Goal: Task Accomplishment & Management: Manage account settings

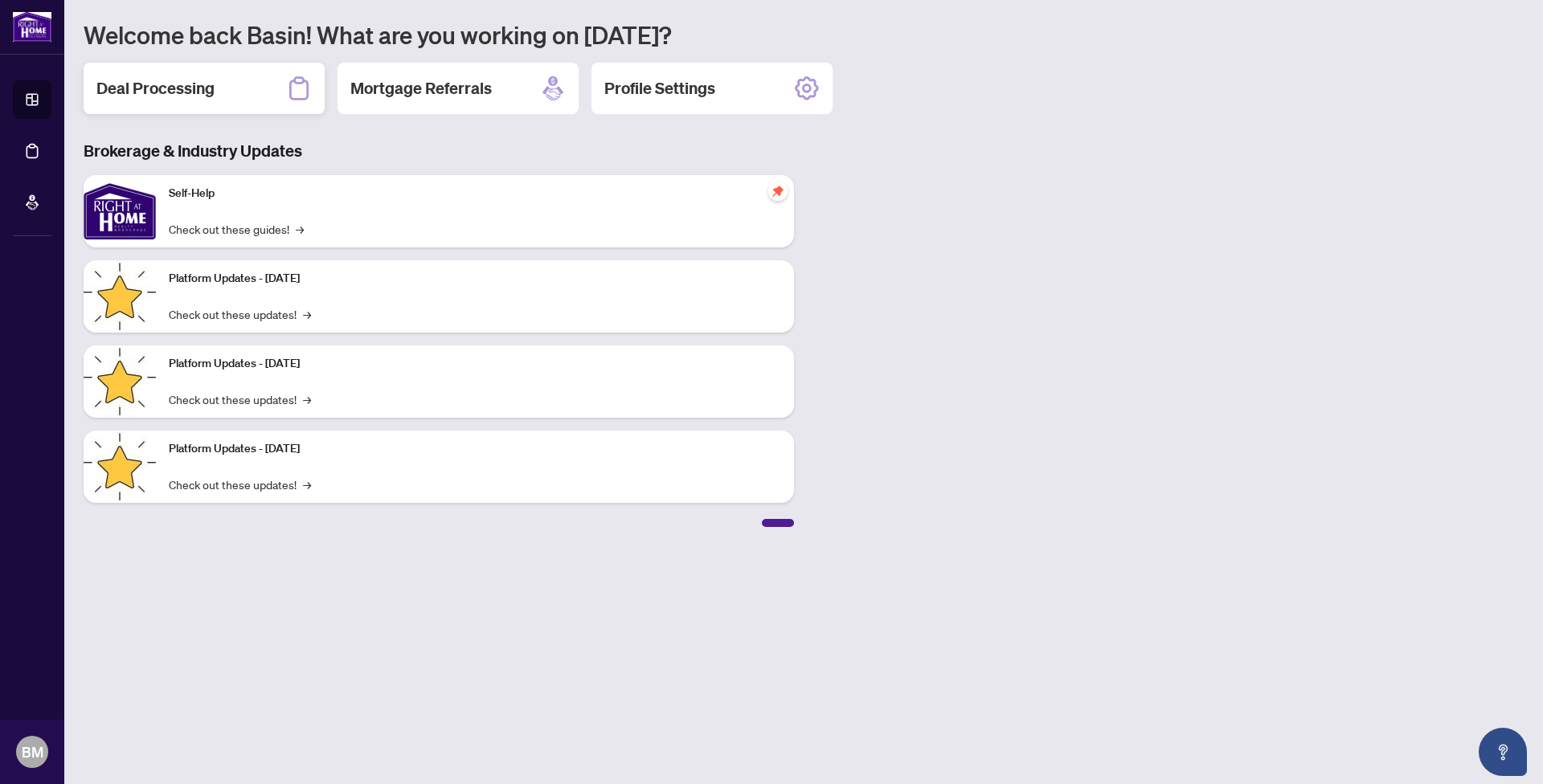
click at [185, 82] on h2 "Deal Processing" at bounding box center [155, 88] width 118 height 22
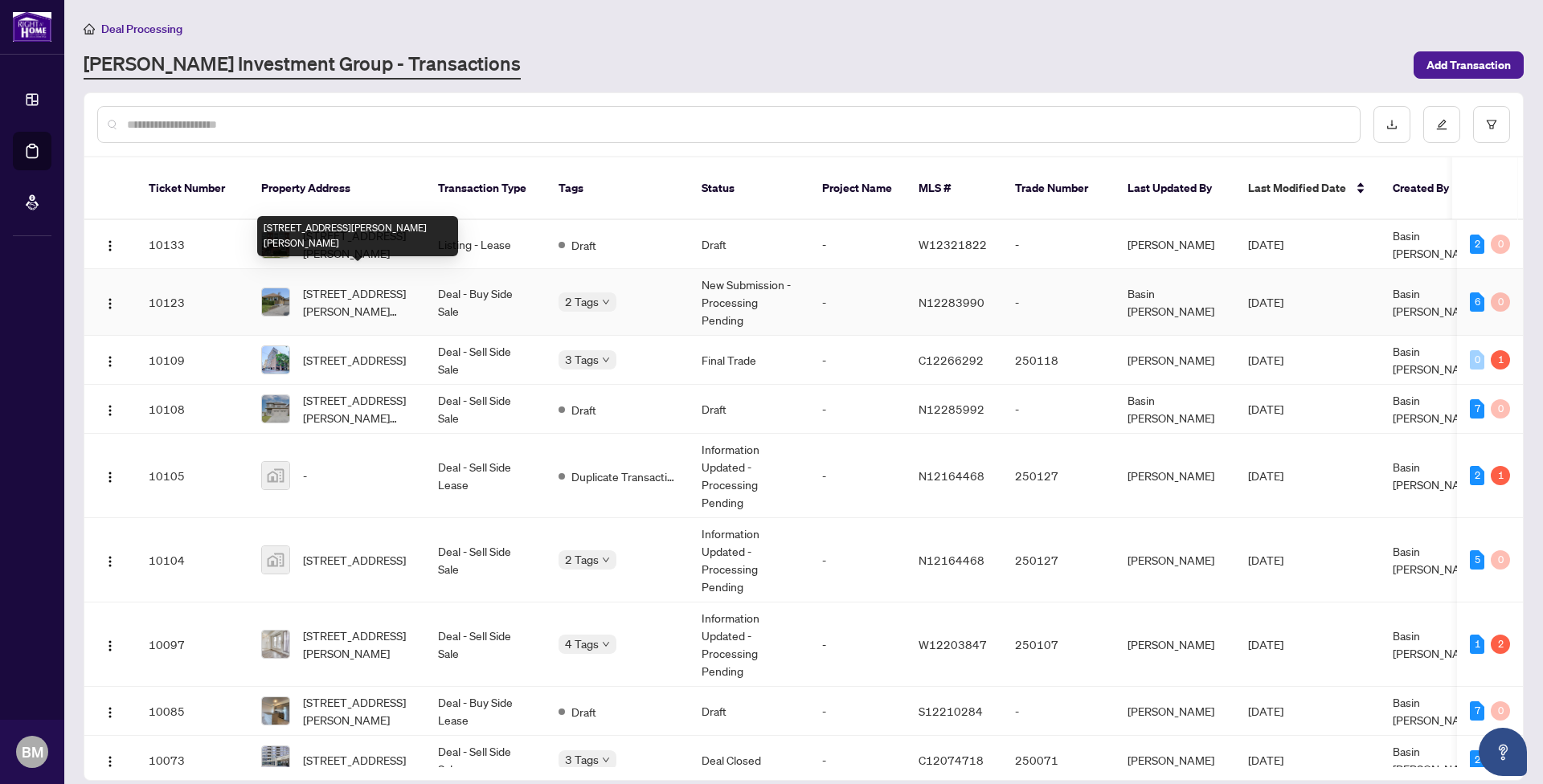
click at [349, 284] on span "[STREET_ADDRESS][PERSON_NAME][PERSON_NAME]" at bounding box center [358, 302] width 109 height 35
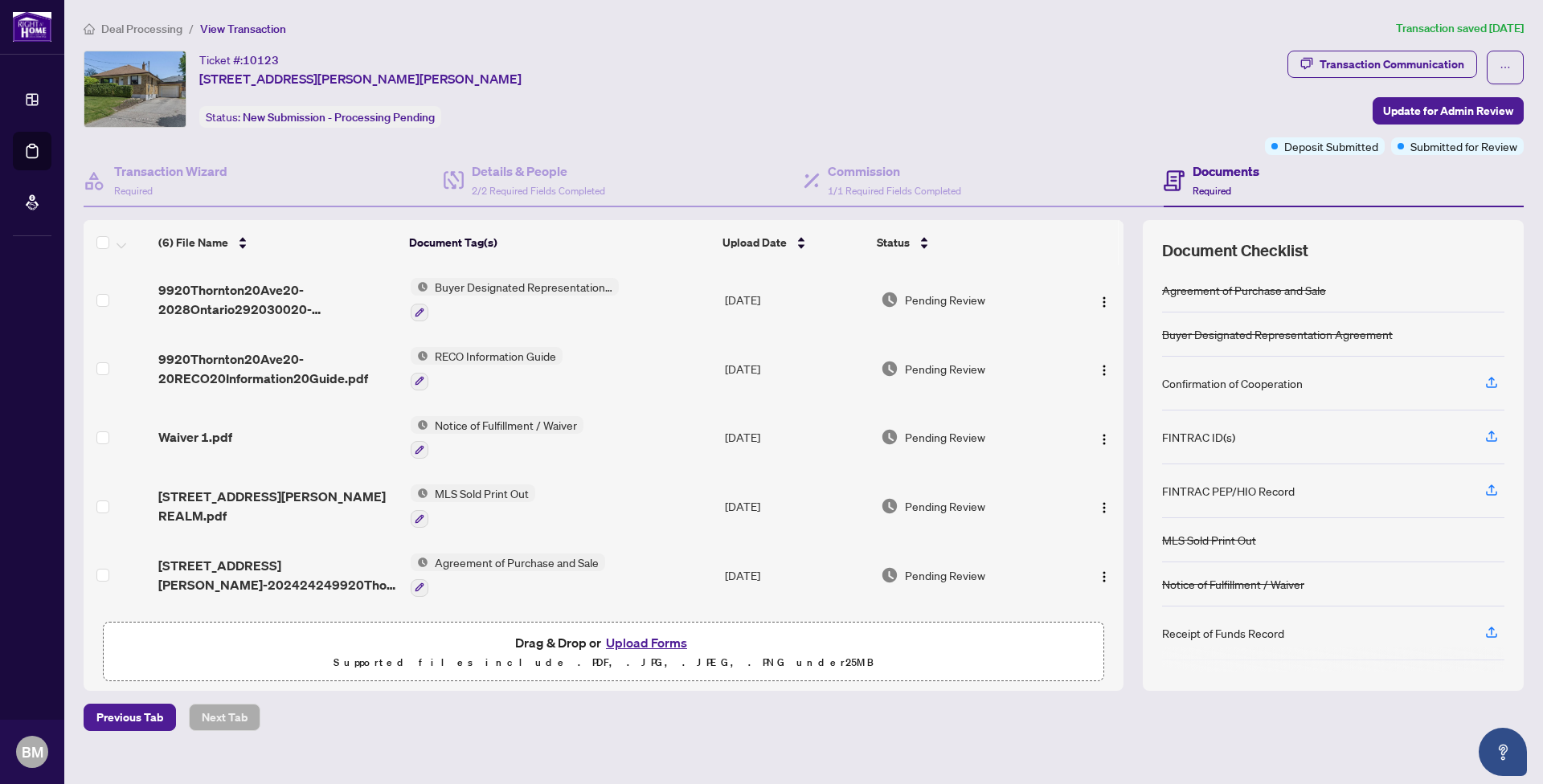
click at [496, 284] on span "Buyer Designated Representation Agreement" at bounding box center [523, 286] width 190 height 18
click at [498, 368] on span "Buyer Designated Representation Agreement" at bounding box center [521, 375] width 240 height 35
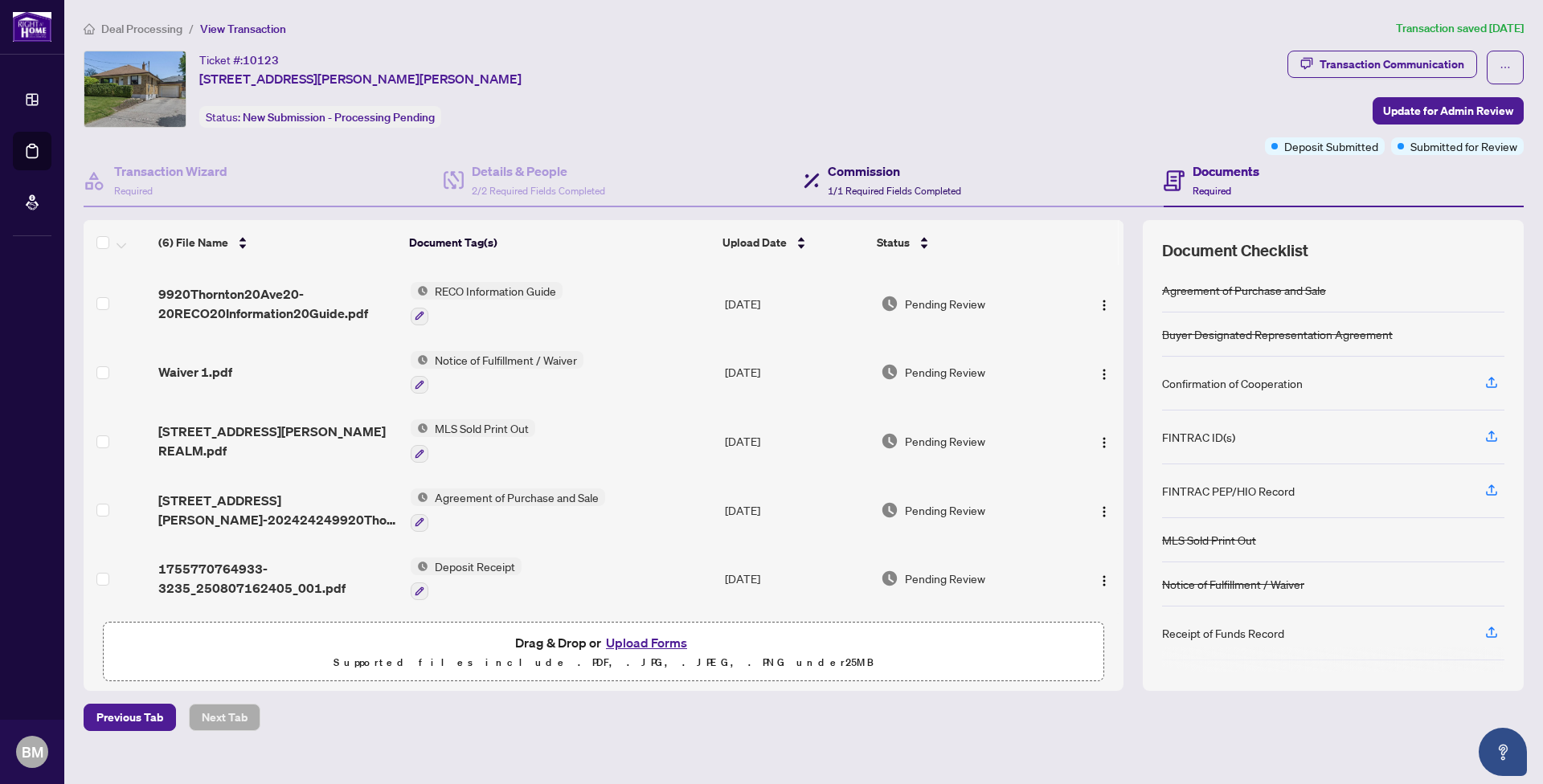
click at [859, 174] on h4 "Commission" at bounding box center [894, 171] width 133 height 19
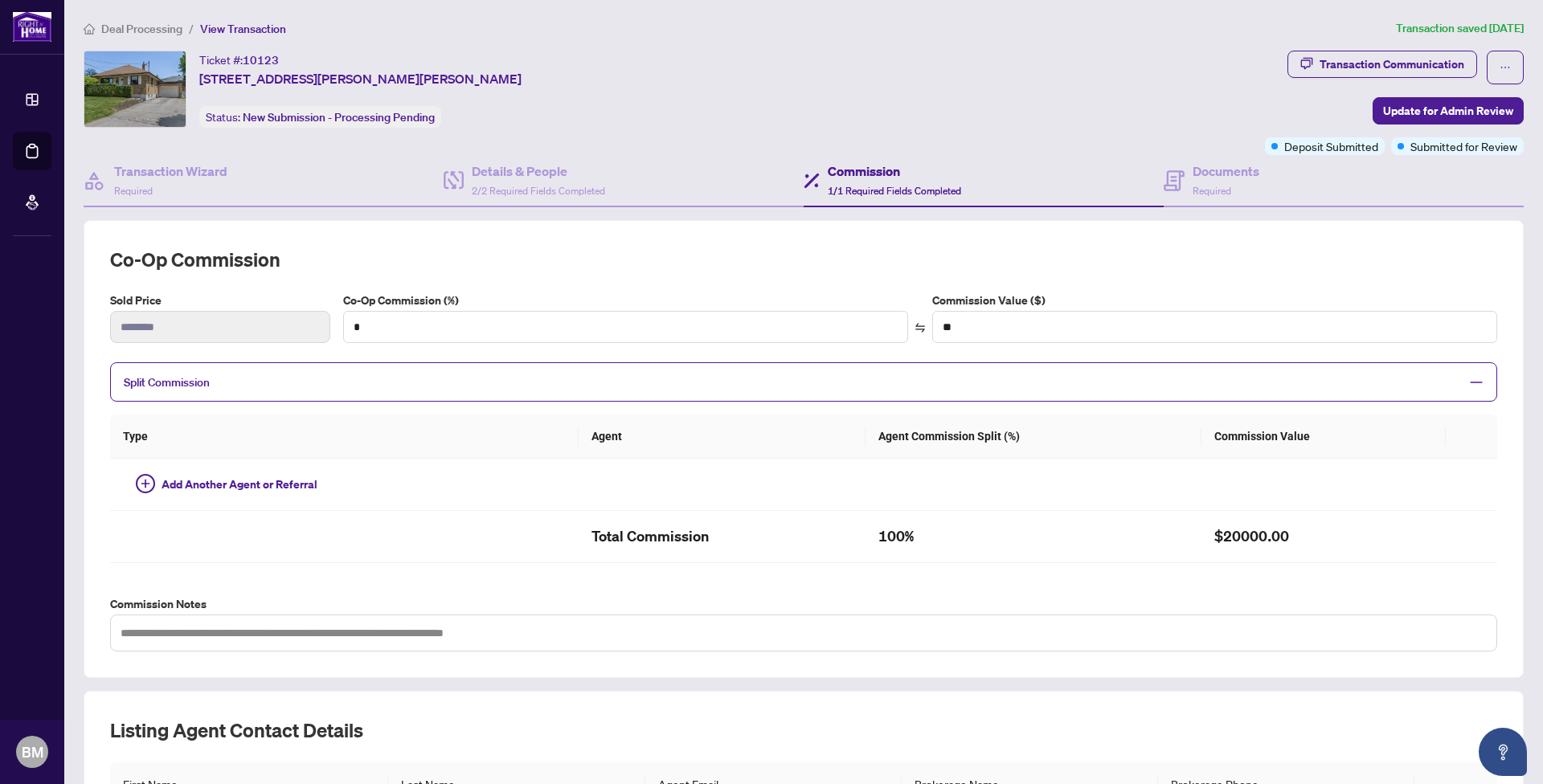
type input "***"
type input "*******"
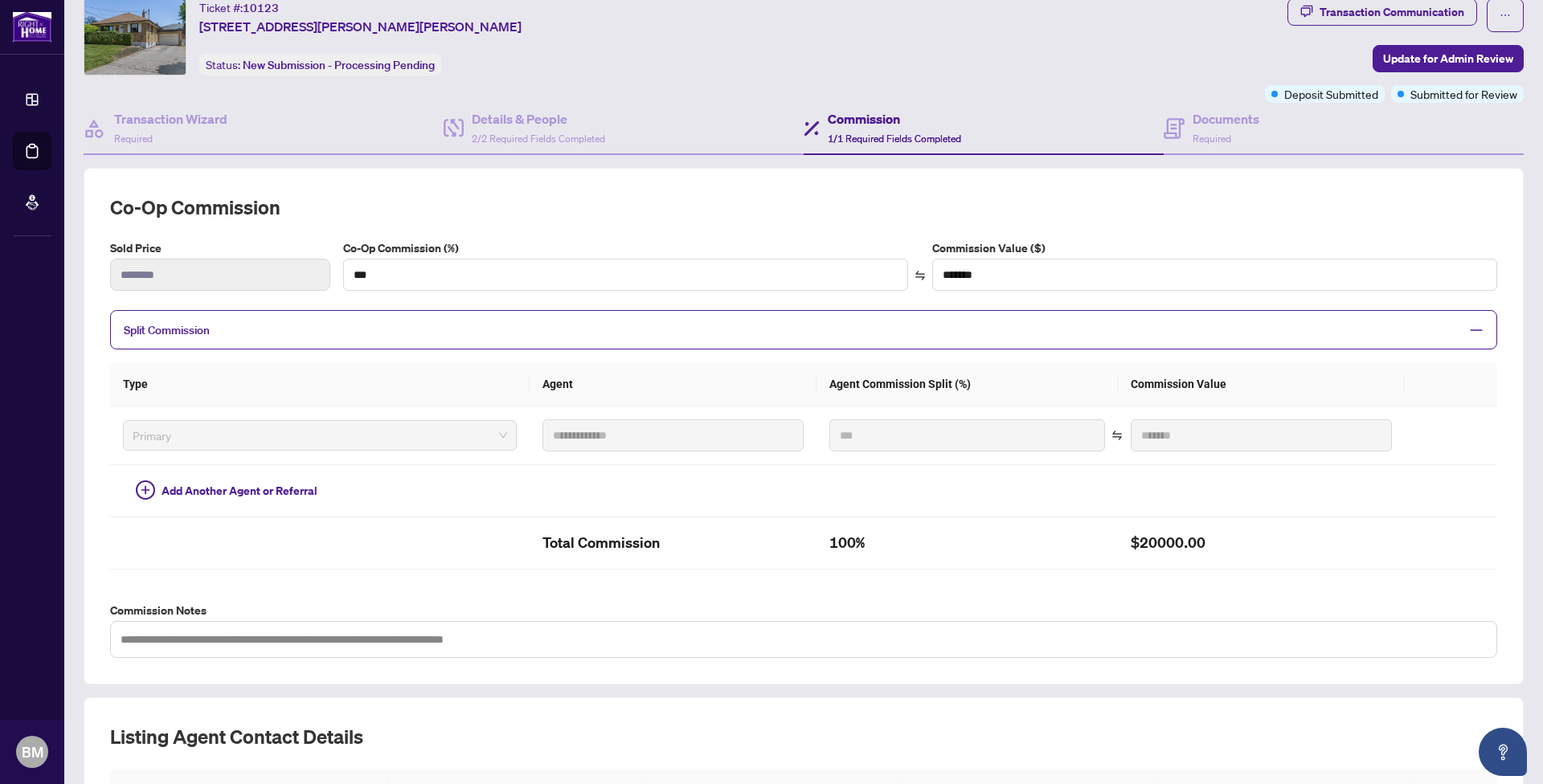
scroll to position [53, 0]
click at [539, 112] on h4 "Details & People" at bounding box center [538, 118] width 133 height 19
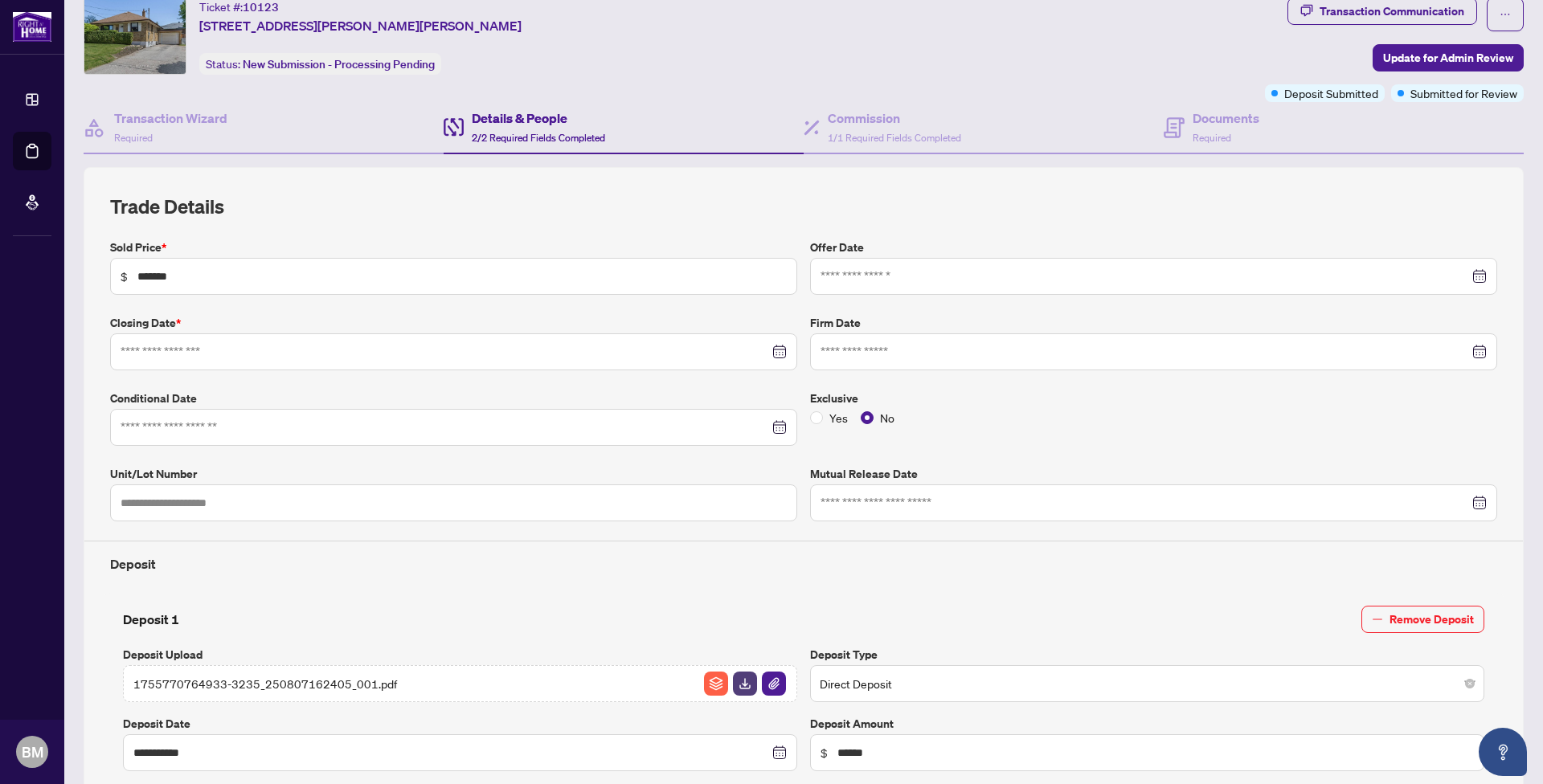
type input "**********"
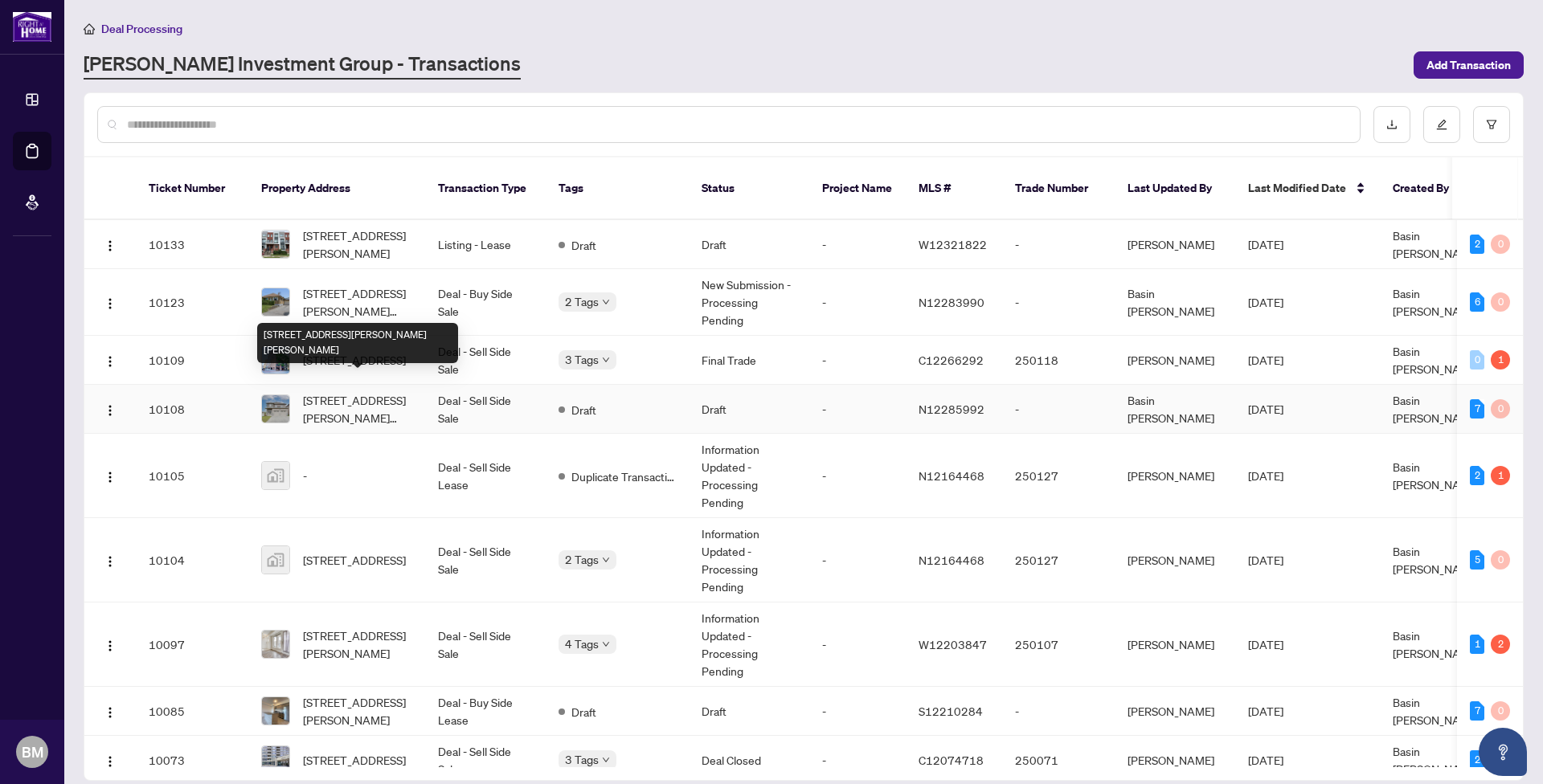
click at [368, 392] on span "[STREET_ADDRESS][PERSON_NAME][PERSON_NAME]" at bounding box center [358, 409] width 109 height 35
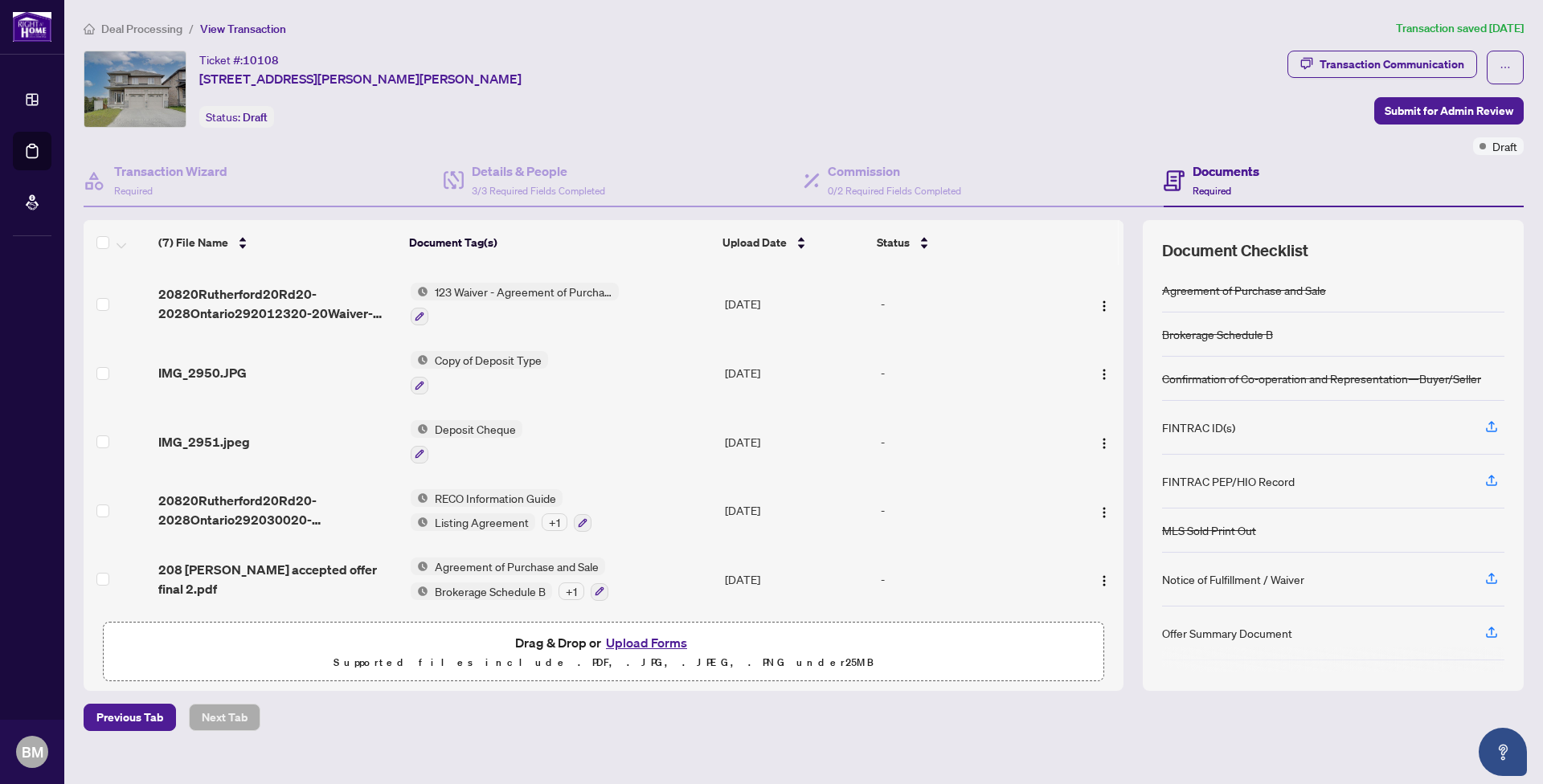
scroll to position [140, 0]
drag, startPoint x: 200, startPoint y: 77, endPoint x: 627, endPoint y: 80, distance: 427.0
click at [628, 80] on div "Ticket #: 10108 [STREET_ADDRESS][PERSON_NAME][PERSON_NAME] Status: Draft" at bounding box center [682, 89] width 1197 height 77
copy span "[STREET_ADDRESS][PERSON_NAME][PERSON_NAME]"
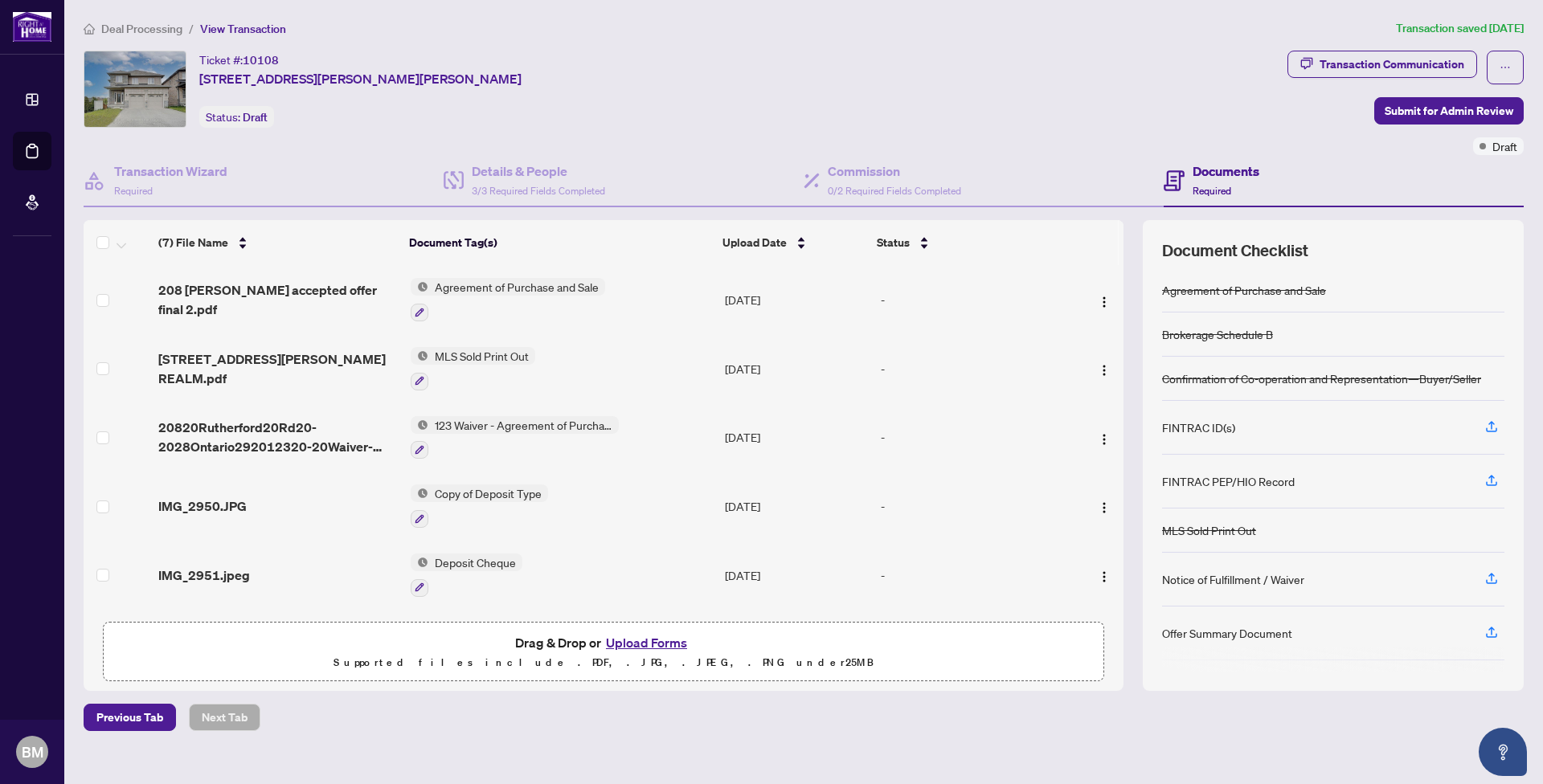
scroll to position [0, 0]
click at [487, 353] on span "MLS Sold Print Out" at bounding box center [482, 355] width 107 height 18
click at [496, 435] on span "MLS Sold Print Out" at bounding box center [454, 435] width 107 height 18
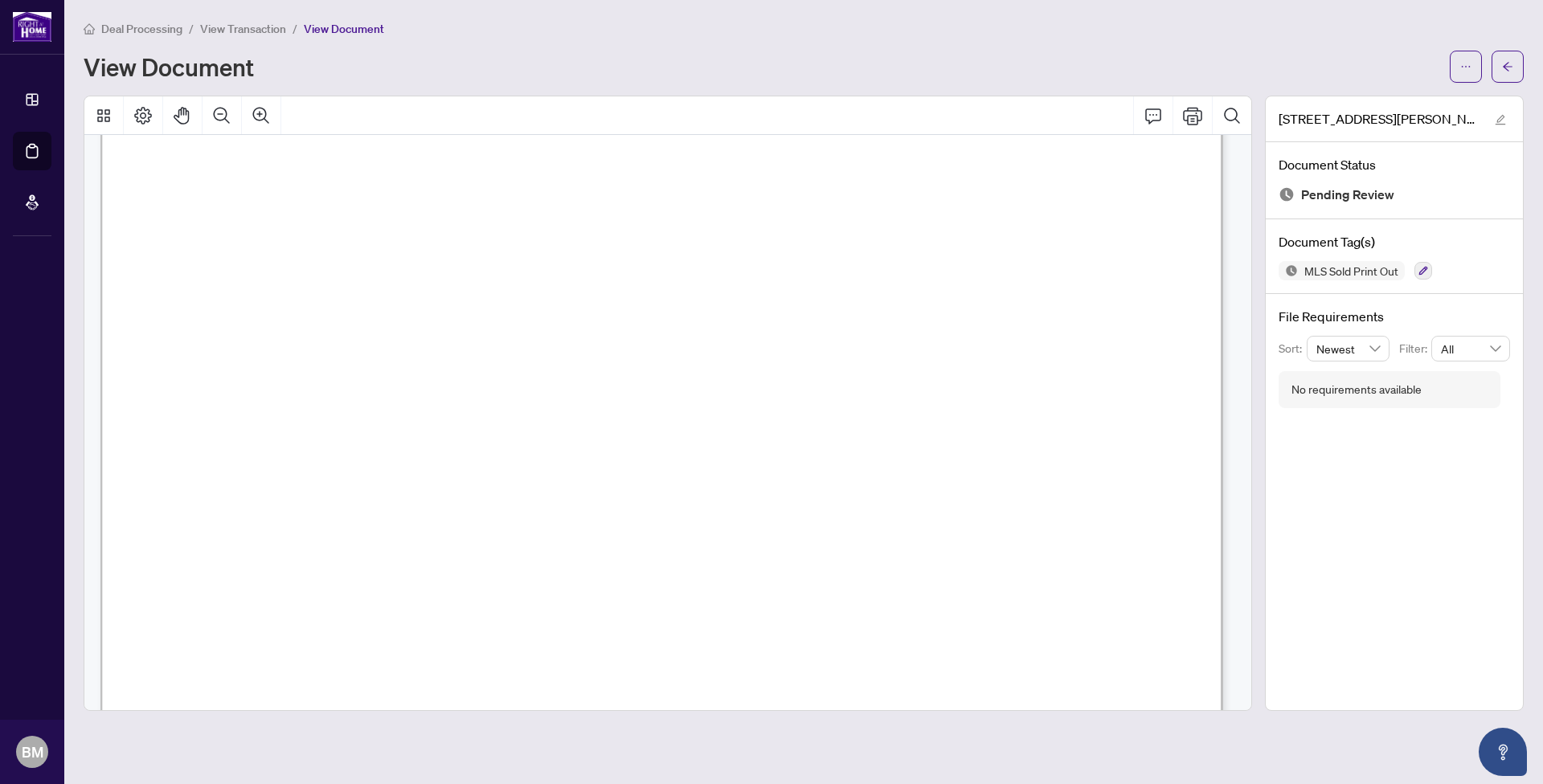
scroll to position [113, 0]
drag, startPoint x: 185, startPoint y: 459, endPoint x: 262, endPoint y: 465, distance: 77.2
click at [259, 38] on p "[STREET_ADDRESS][PERSON_NAME][PERSON_NAME] Sold: $1,225,000 List: $1,259,000 [G…" at bounding box center [1417, 38] width 2634 height 0
click at [263, 473] on span "580132914" at bounding box center [222, 483] width 80 height 21
click at [176, 461] on span "MLS#:" at bounding box center [153, 462] width 44 height 21
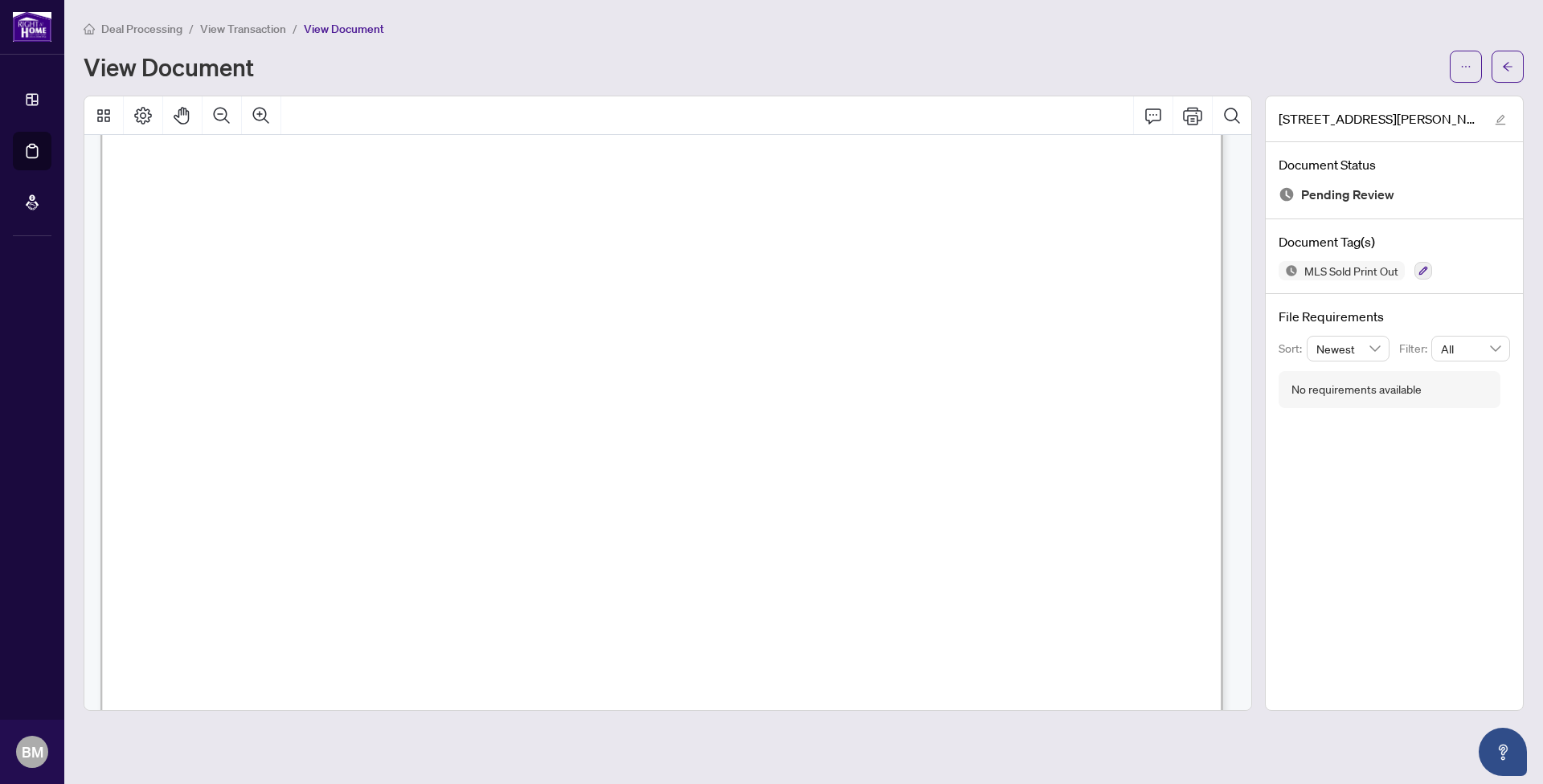
click at [250, 462] on span "N12285992" at bounding box center [219, 462] width 62 height 21
